Goal: Information Seeking & Learning: Learn about a topic

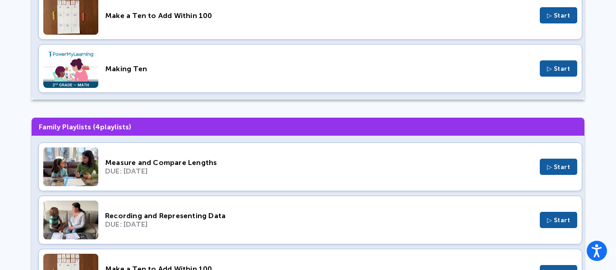
click at [566, 165] on span "▷ Start" at bounding box center [558, 167] width 23 height 8
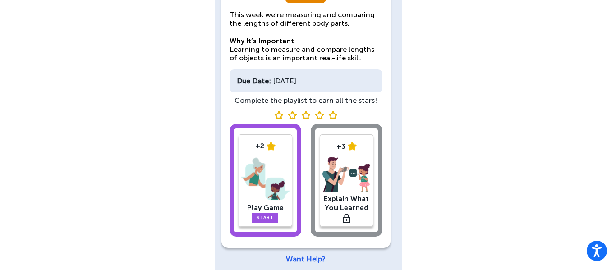
scroll to position [115, 0]
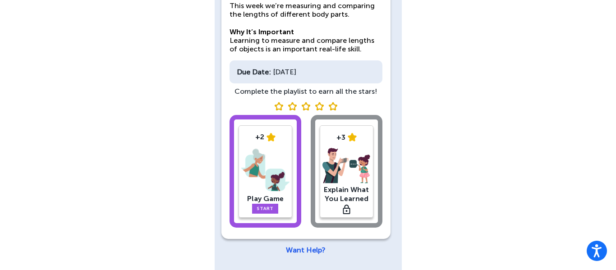
click at [330, 175] on div "+2 Play Game Start +3 Explain What You Learned" at bounding box center [305, 173] width 153 height 116
click at [357, 193] on div "+2 Play Game Start +3 Explain What You Learned" at bounding box center [305, 173] width 153 height 116
click at [352, 221] on div "+2 Play Game Start +3 Explain What You Learned" at bounding box center [305, 173] width 153 height 116
click at [267, 212] on link "Start" at bounding box center [265, 209] width 26 height 10
click at [269, 210] on div "Alejandro Campos-Moreno English Measure and Compare Lengths 15 minutes This wee…" at bounding box center [308, 77] width 187 height 385
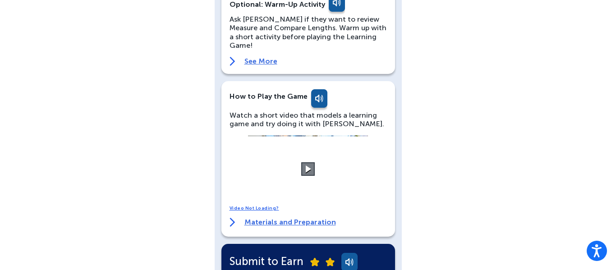
scroll to position [94, 0]
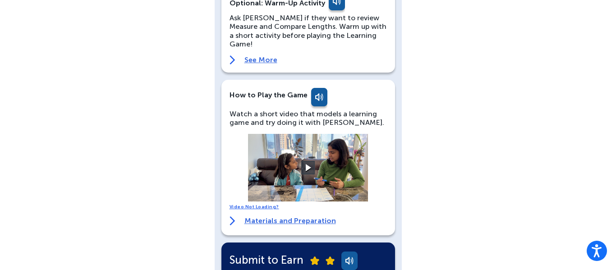
click at [315, 161] on video at bounding box center [307, 168] width 135 height 68
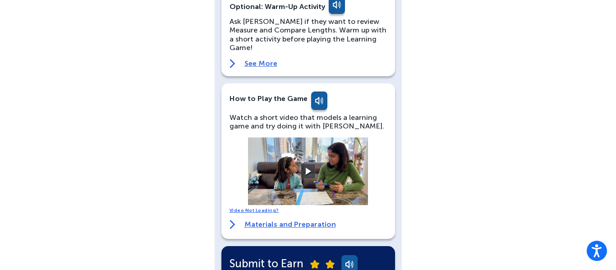
scroll to position [89, 0]
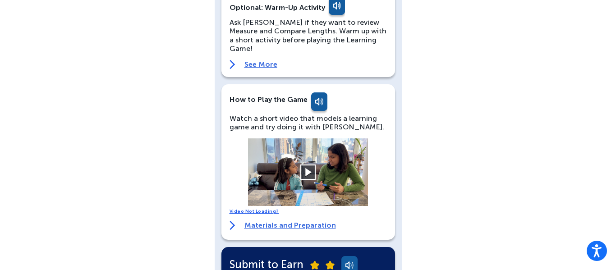
click at [308, 165] on button at bounding box center [308, 173] width 16 height 16
